Goal: Task Accomplishment & Management: Manage account settings

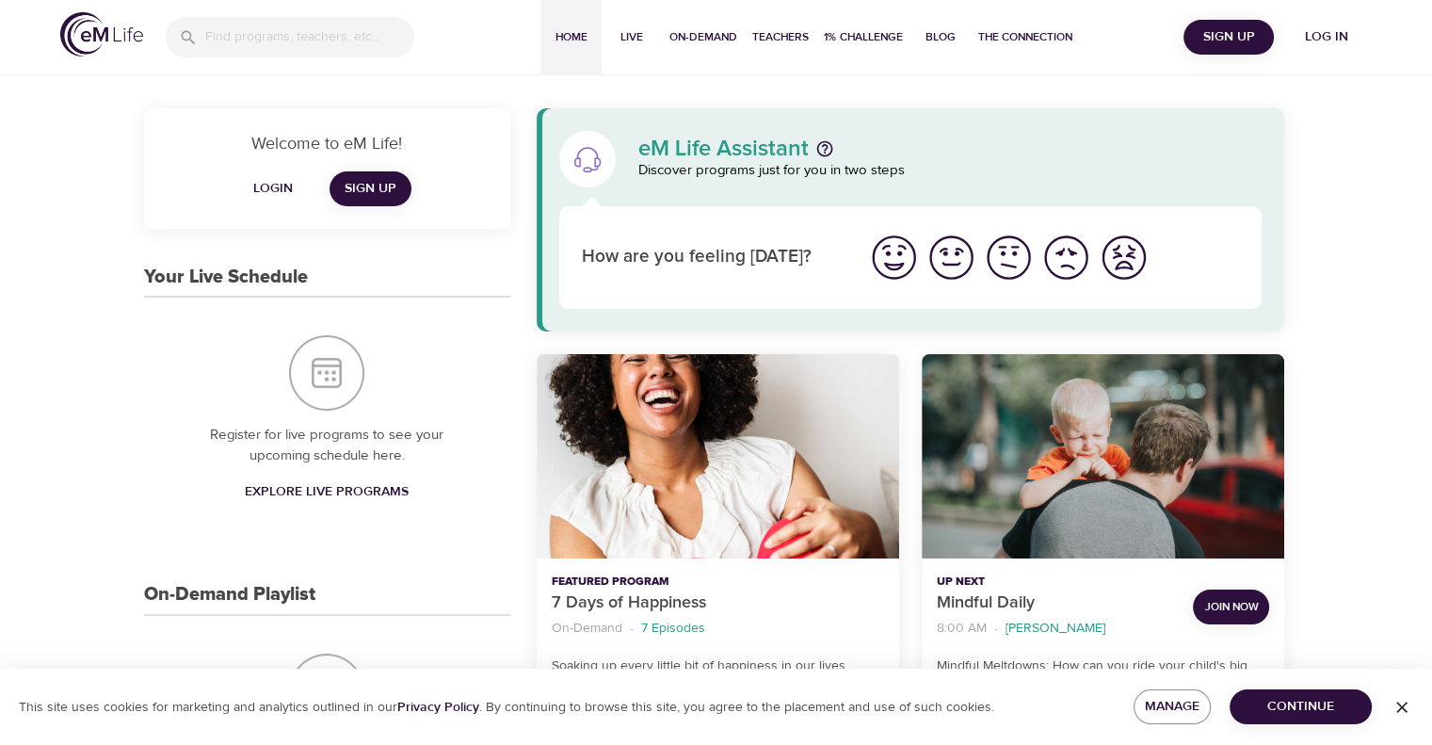
click at [1317, 33] on span "Log in" at bounding box center [1326, 37] width 75 height 24
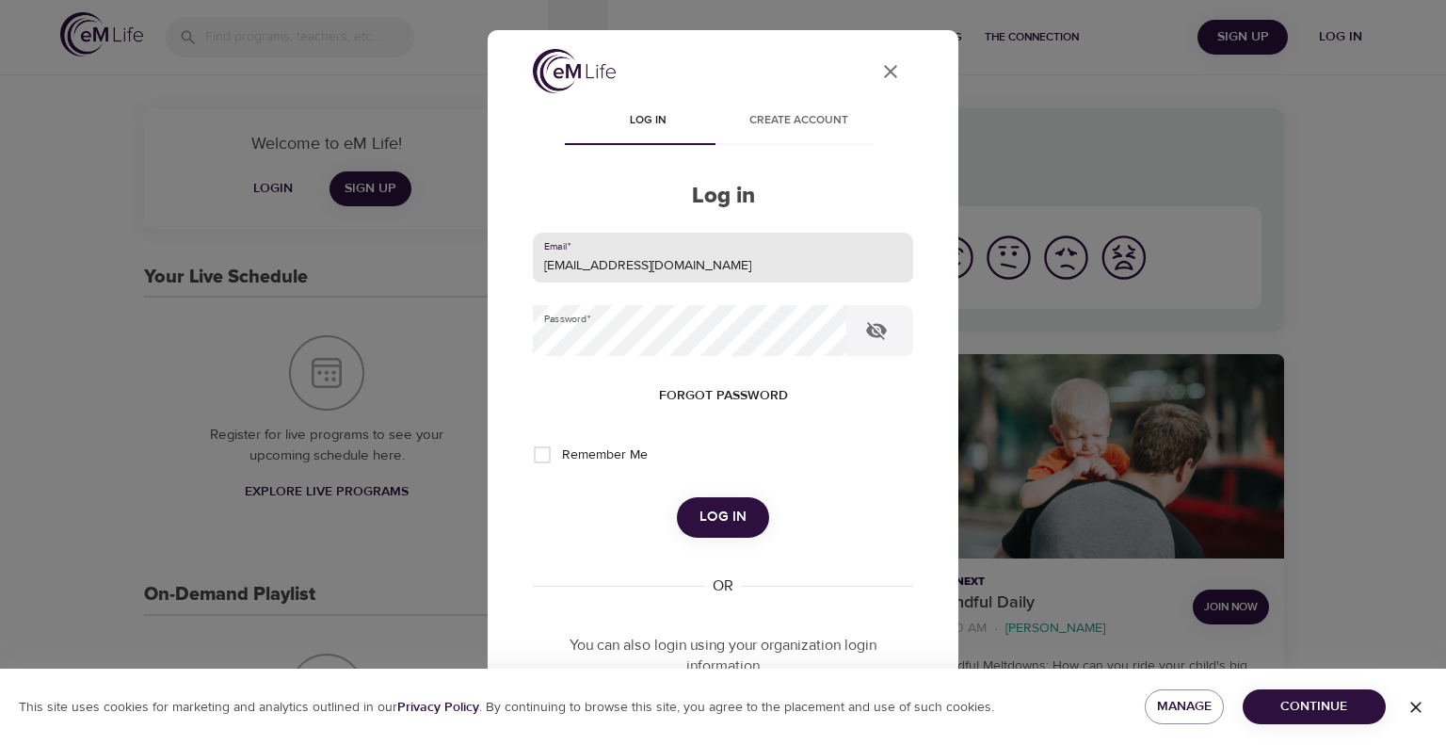
click at [541, 274] on input "[EMAIL_ADDRESS][DOMAIN_NAME]" at bounding box center [723, 258] width 380 height 51
drag, startPoint x: 682, startPoint y: 269, endPoint x: 433, endPoint y: 285, distance: 249.1
click at [433, 285] on div "User Profile Log in Create account Log in Email   * [EMAIL_ADDRESS][DOMAIN_NAME…" at bounding box center [723, 372] width 1446 height 745
type input "[EMAIL_ADDRESS][PERSON_NAME][DOMAIN_NAME]"
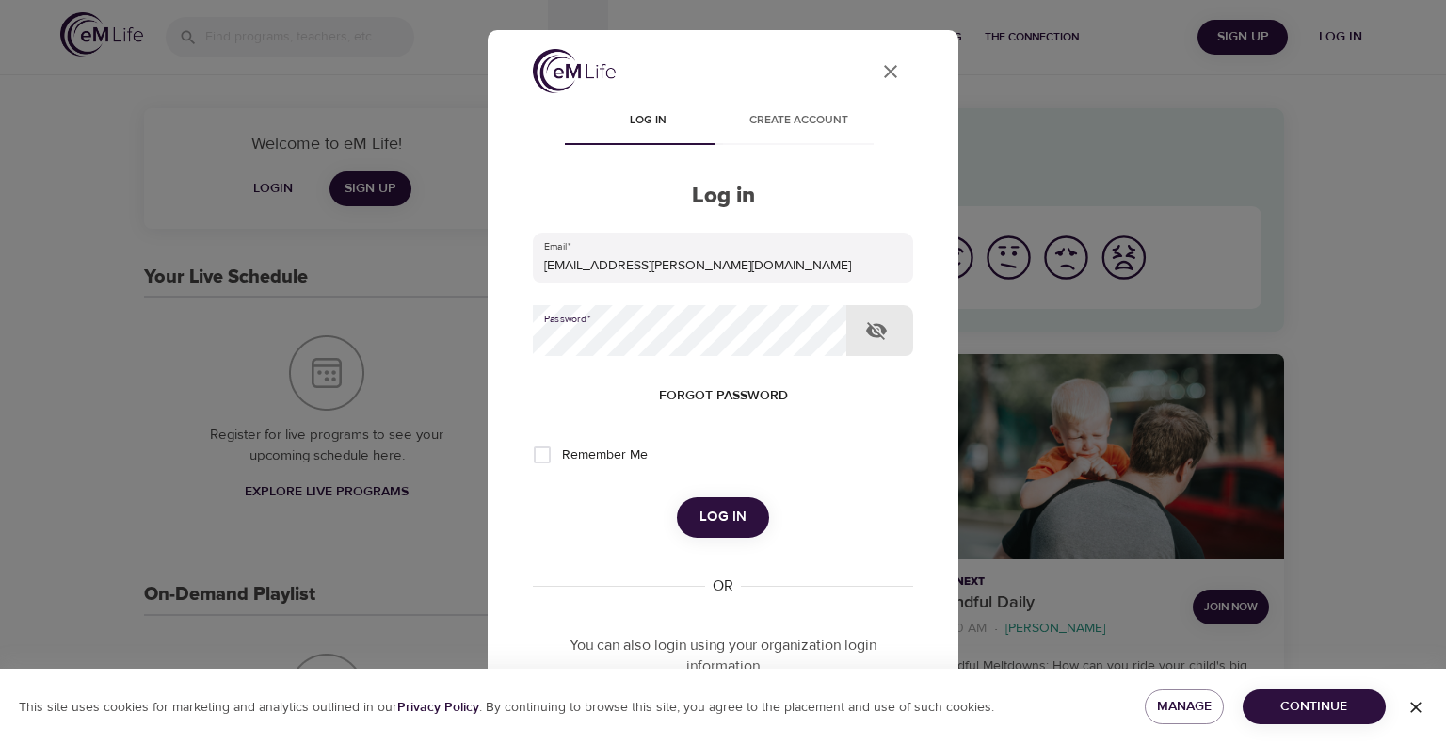
click at [473, 330] on div "User Profile Log in Create account Log in Email   * [EMAIL_ADDRESS][PERSON_NAME…" at bounding box center [723, 372] width 1446 height 745
click at [677, 497] on button "Log in" at bounding box center [723, 517] width 92 height 40
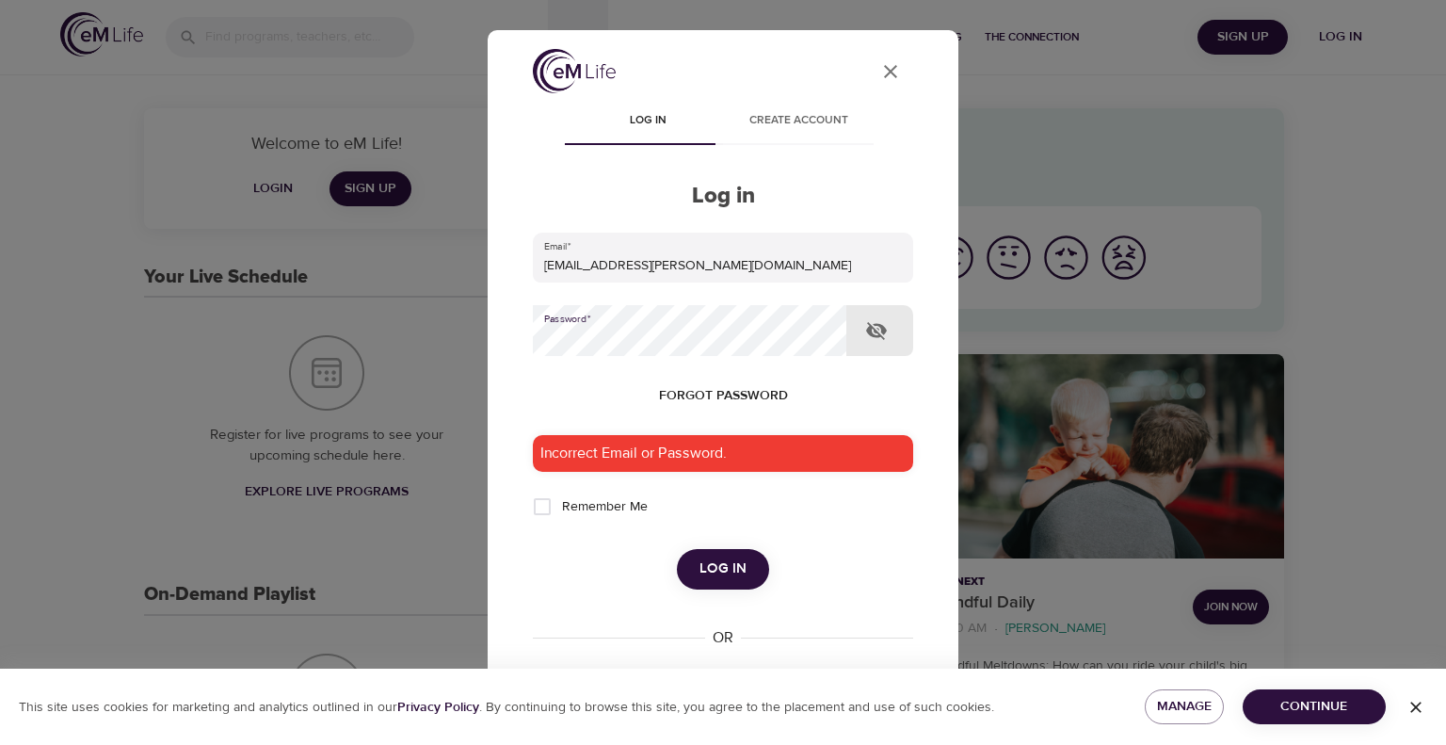
click at [875, 319] on icon "button" at bounding box center [876, 330] width 23 height 23
drag, startPoint x: 836, startPoint y: 392, endPoint x: 829, endPoint y: 398, distance: 10.0
click at [836, 391] on div "Forgot password" at bounding box center [723, 395] width 380 height 35
click at [535, 511] on input "Remember Me" at bounding box center [543, 507] width 40 height 40
checkbox input "true"
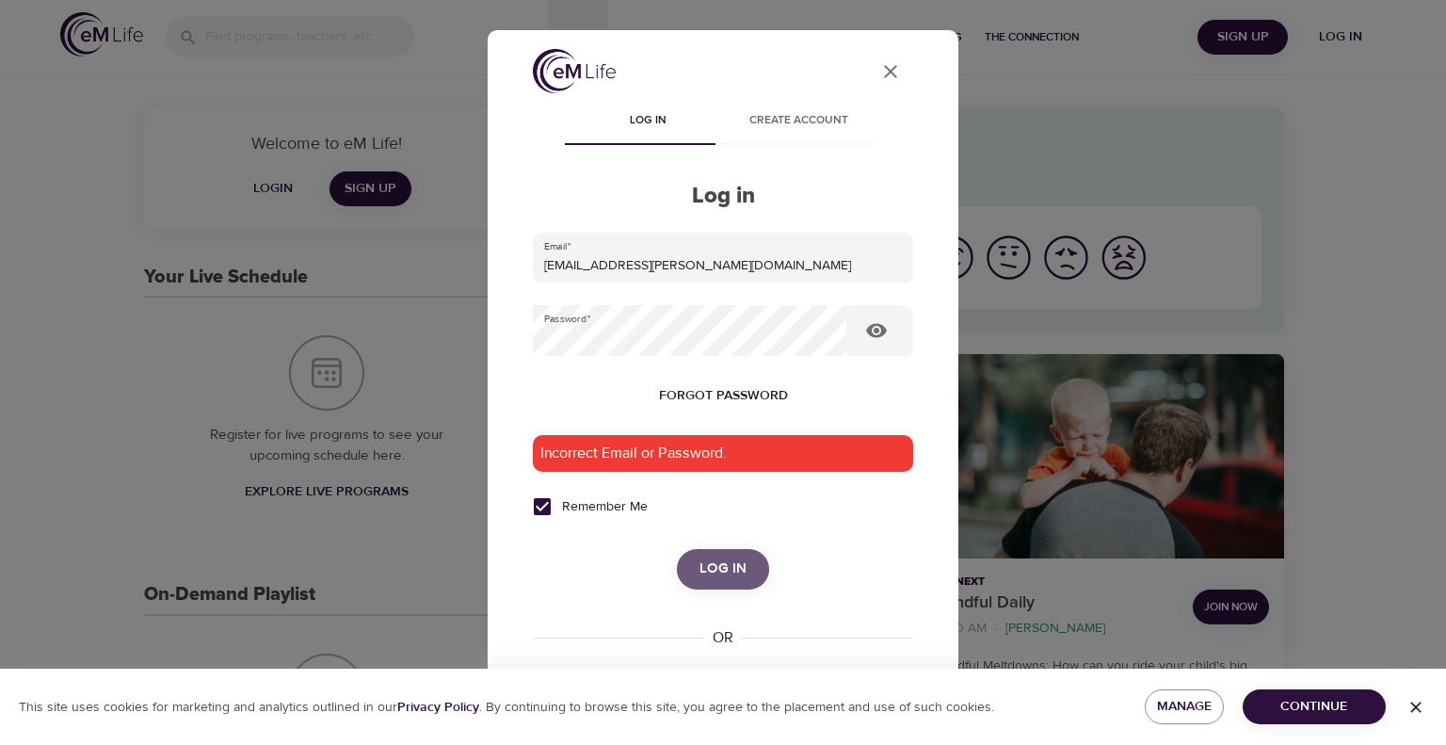
click at [731, 570] on span "Log in" at bounding box center [723, 568] width 47 height 24
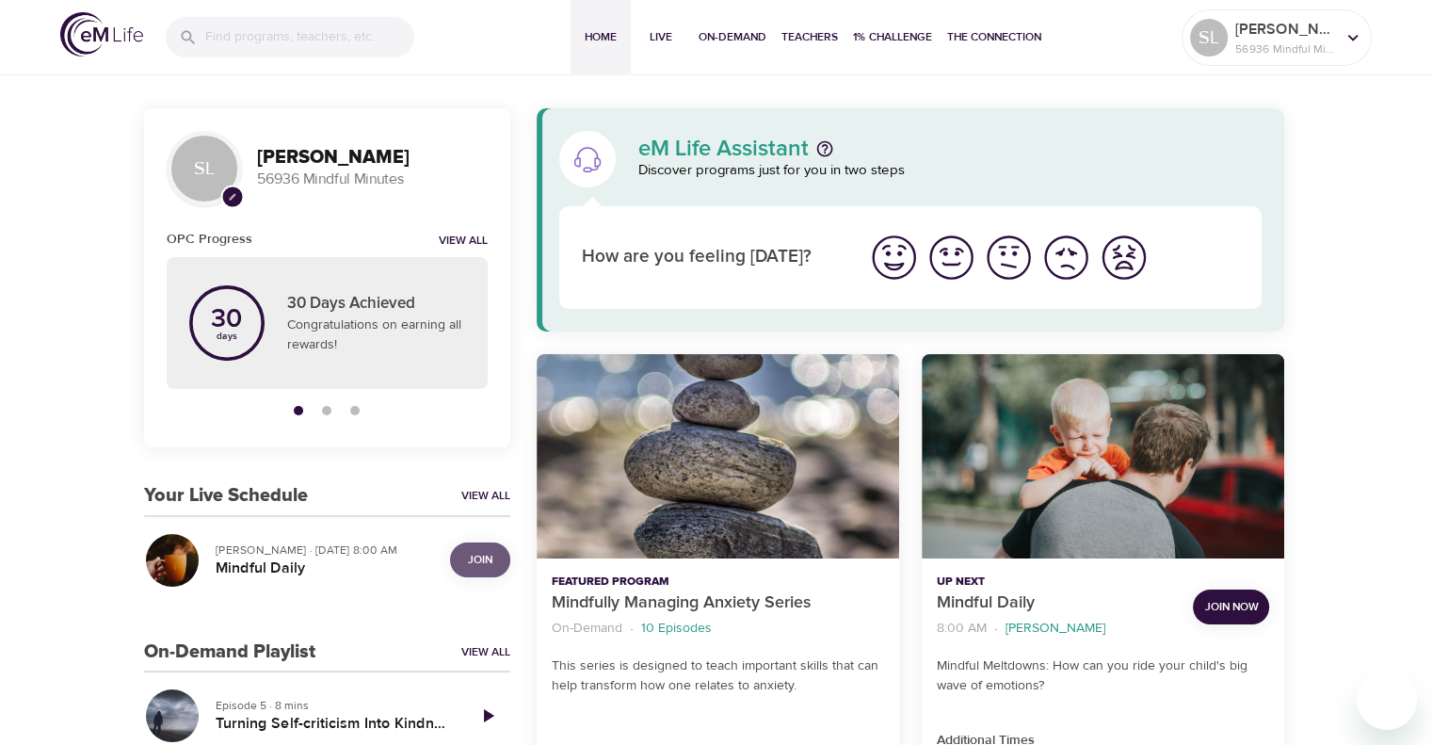
click at [483, 558] on span "Join" at bounding box center [480, 560] width 24 height 20
